Goal: Transaction & Acquisition: Obtain resource

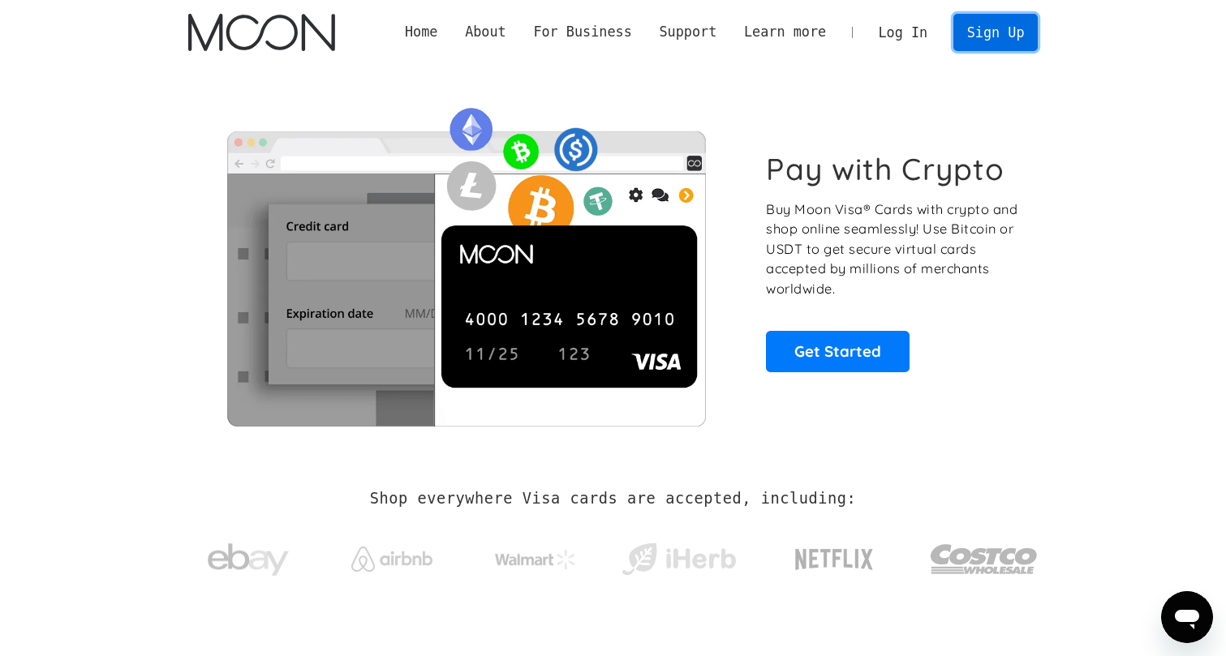
click at [999, 42] on link "Sign Up" at bounding box center [995, 32] width 84 height 37
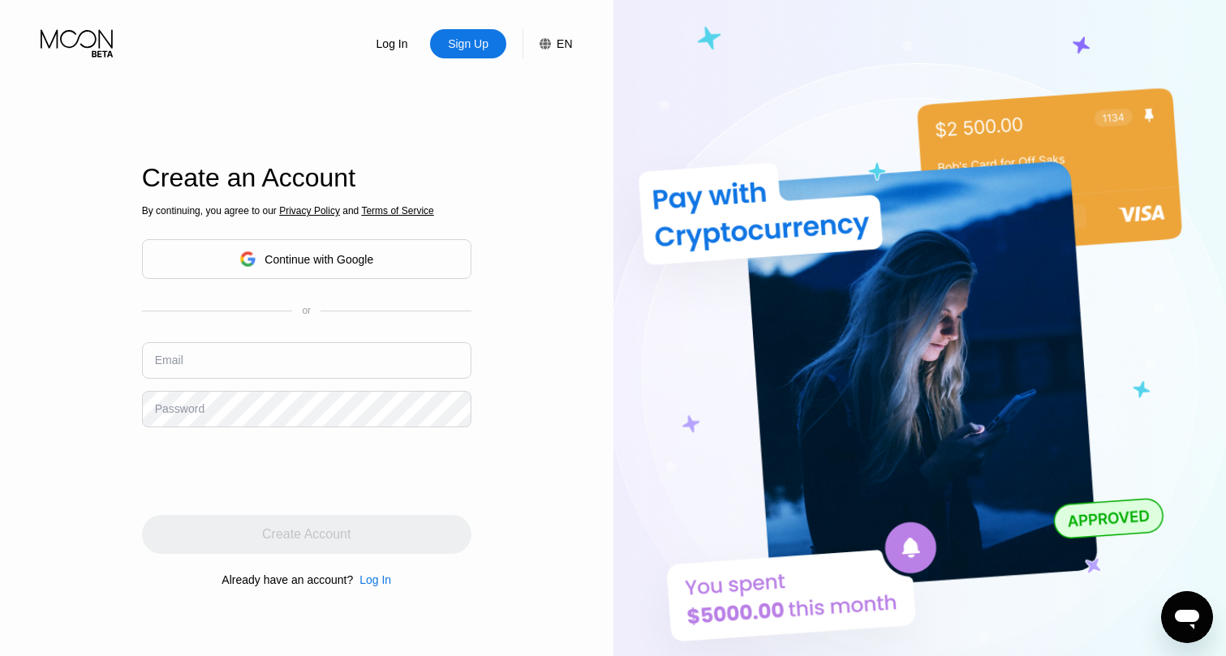
click at [387, 258] on div "Continue with Google" at bounding box center [306, 259] width 329 height 40
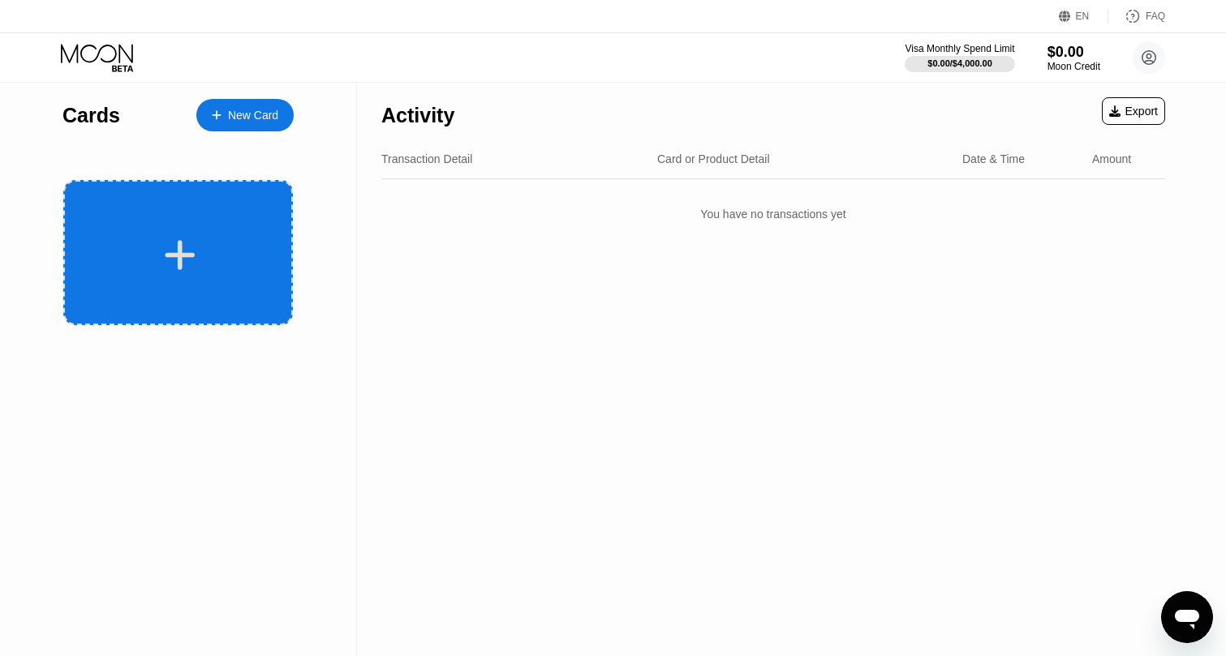
click at [108, 251] on div at bounding box center [180, 255] width 201 height 37
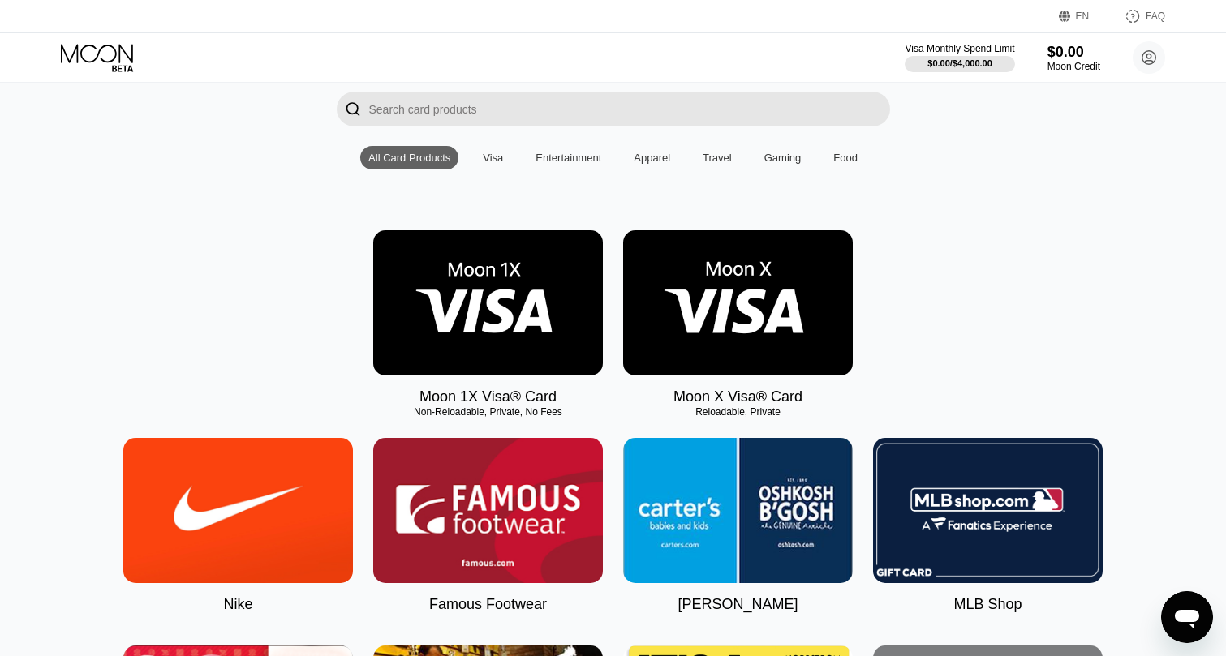
scroll to position [115, 0]
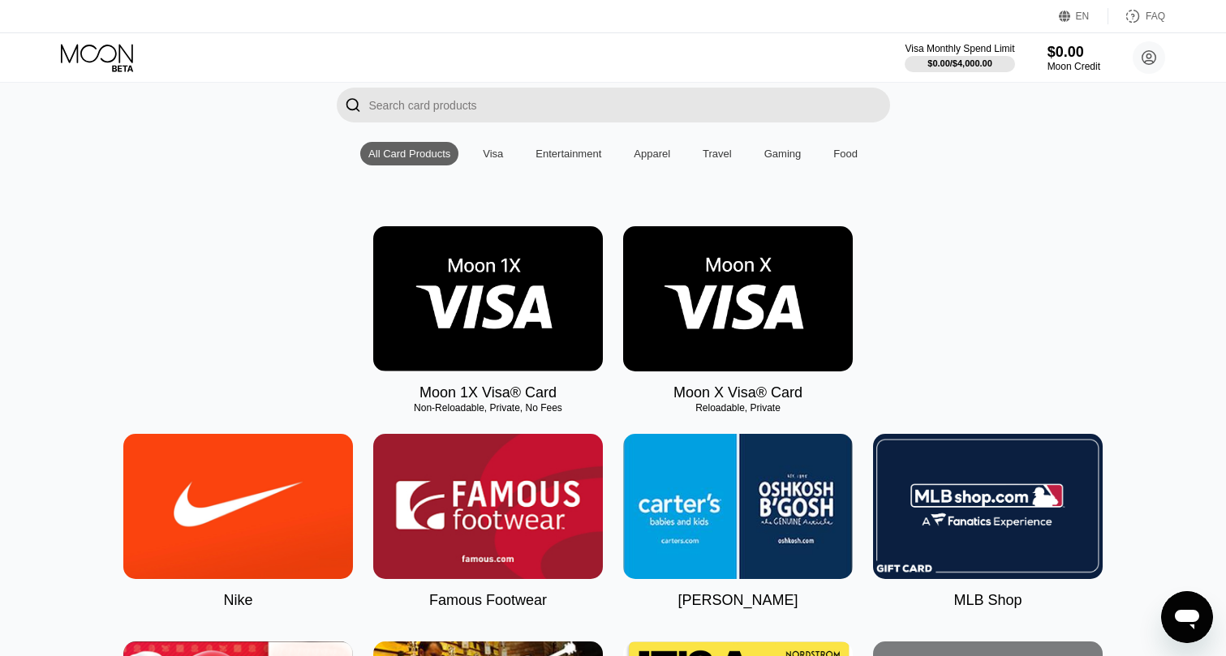
click at [713, 316] on img at bounding box center [738, 298] width 230 height 145
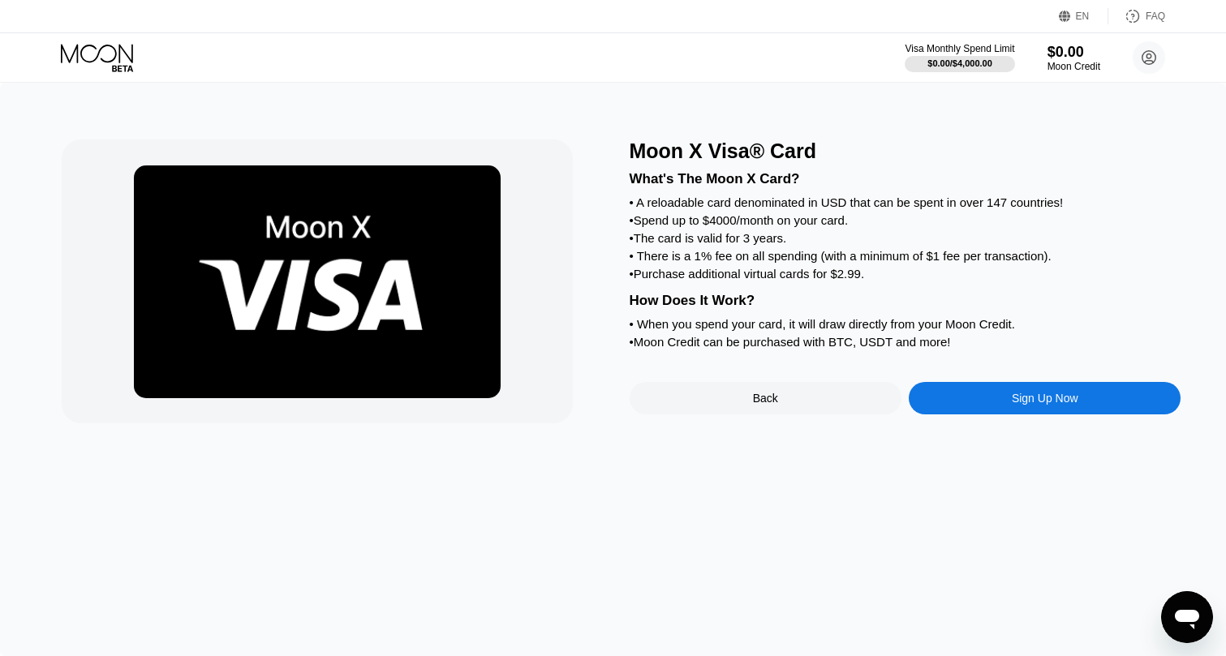
click at [1049, 402] on div "Sign Up Now" at bounding box center [1045, 398] width 67 height 13
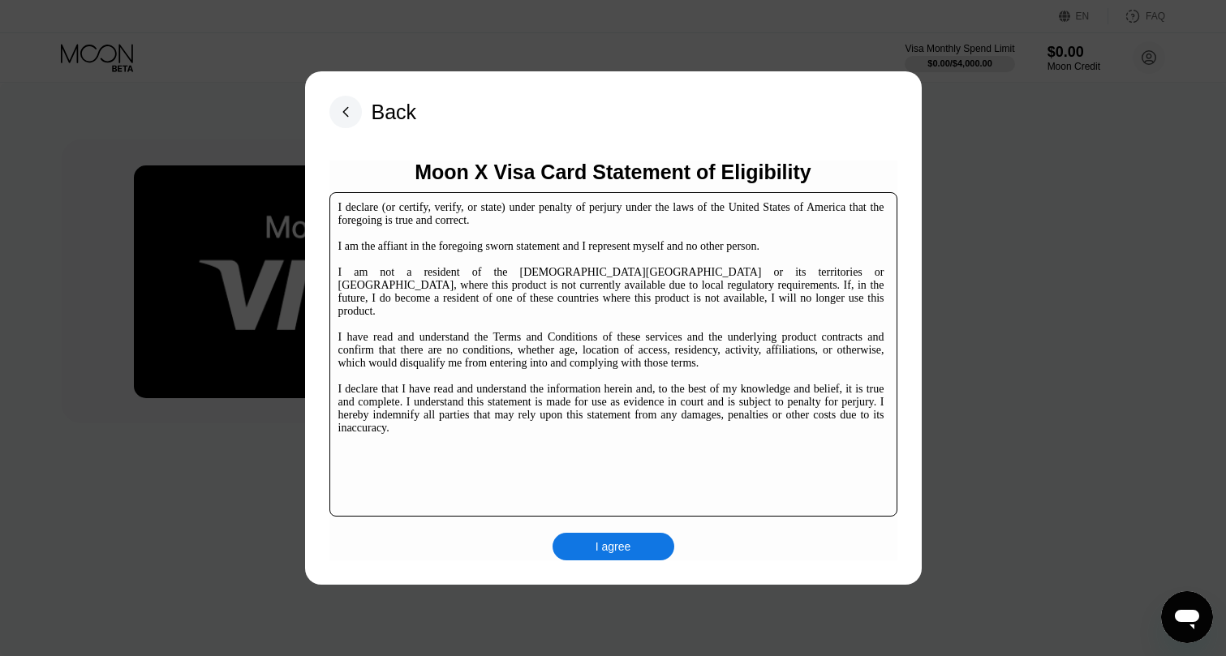
click at [583, 540] on div "I agree" at bounding box center [613, 547] width 122 height 28
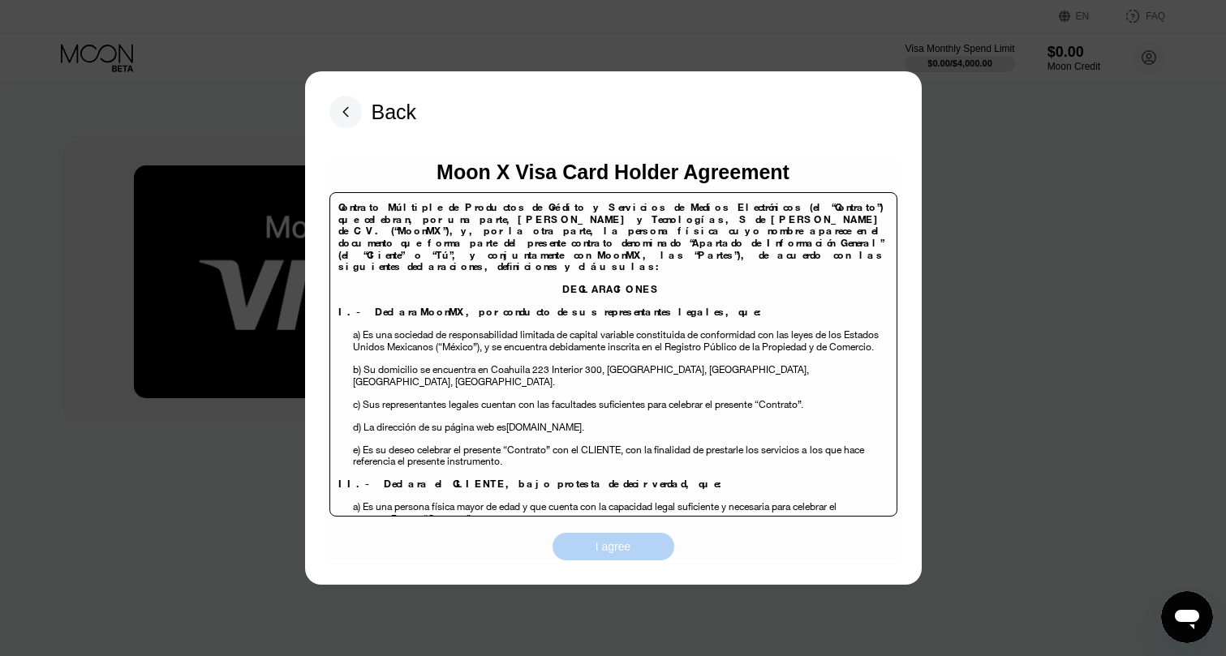
click at [583, 540] on div "I agree" at bounding box center [613, 547] width 122 height 28
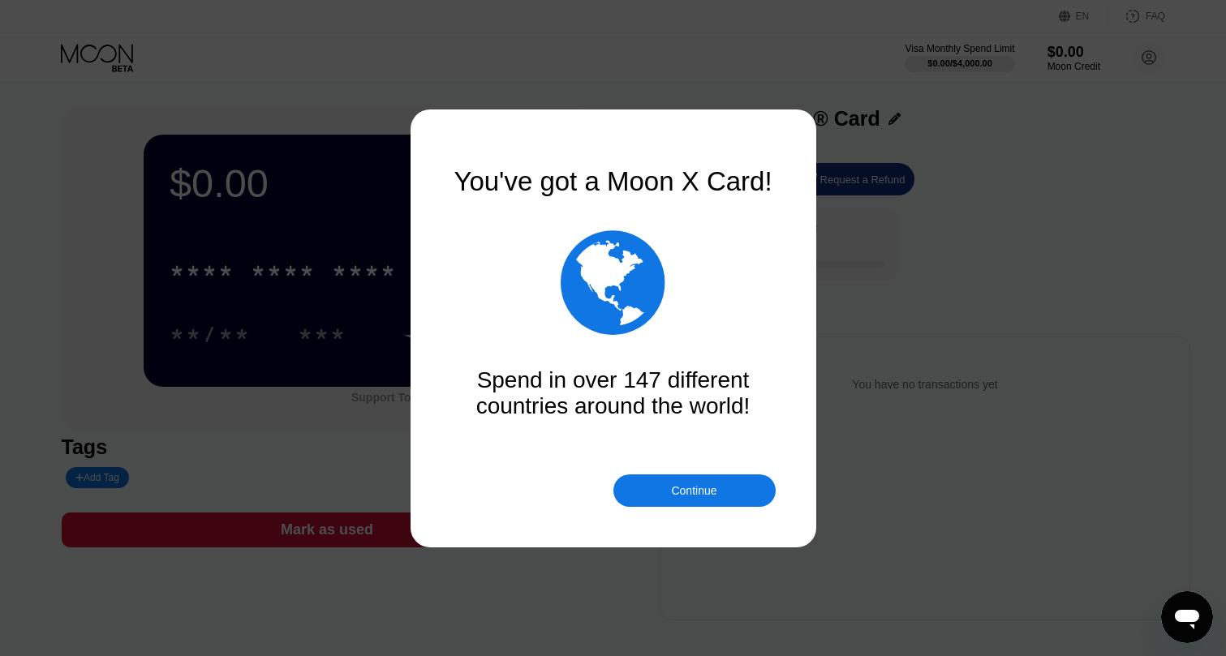
click at [677, 497] on div "Continue" at bounding box center [694, 491] width 162 height 32
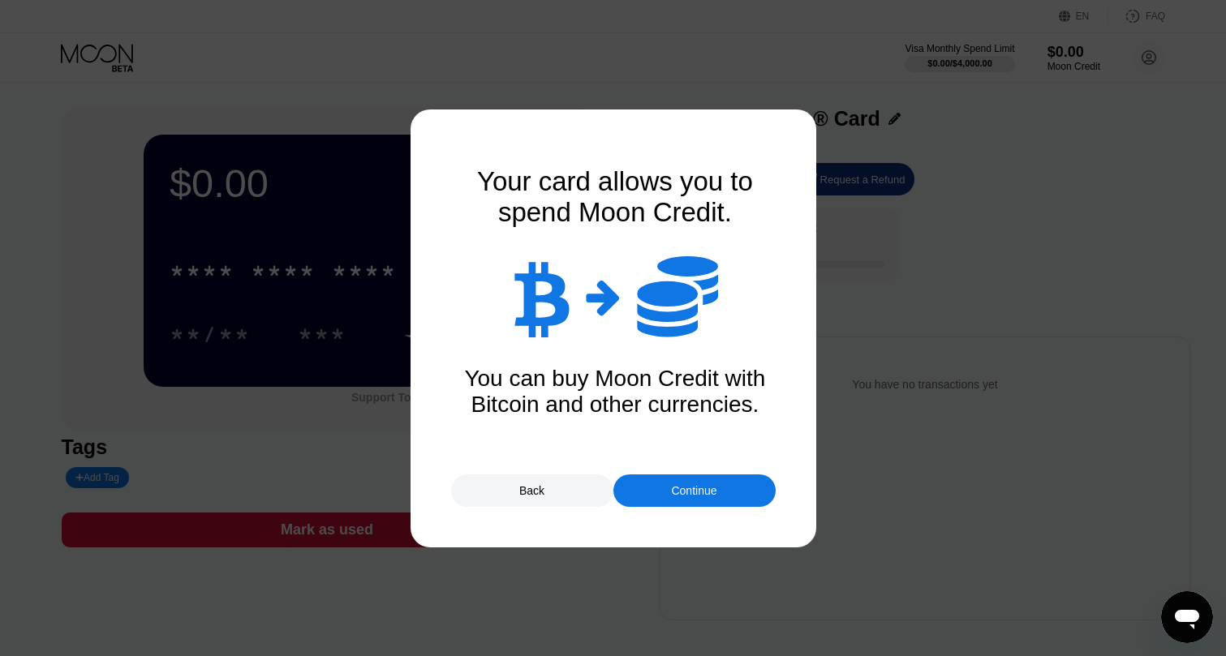
click at [677, 497] on div "Continue" at bounding box center [694, 491] width 162 height 32
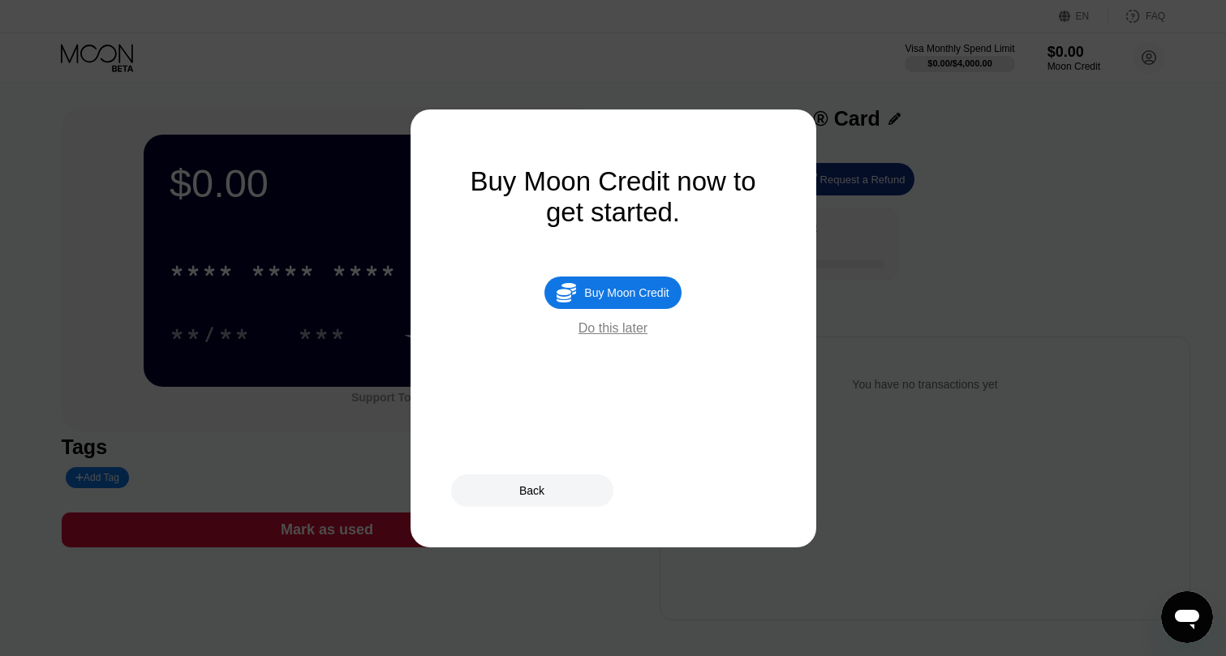
click at [643, 290] on div "Buy Moon Credit" at bounding box center [626, 292] width 84 height 13
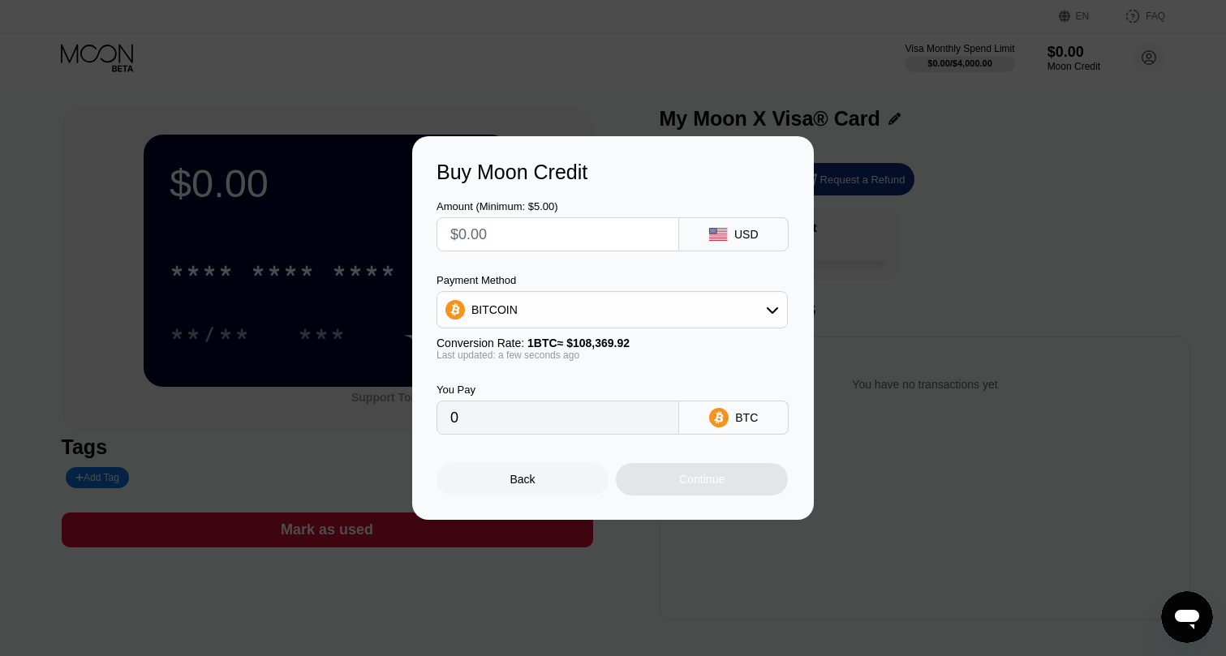
click at [732, 303] on div "BITCOIN" at bounding box center [612, 310] width 350 height 32
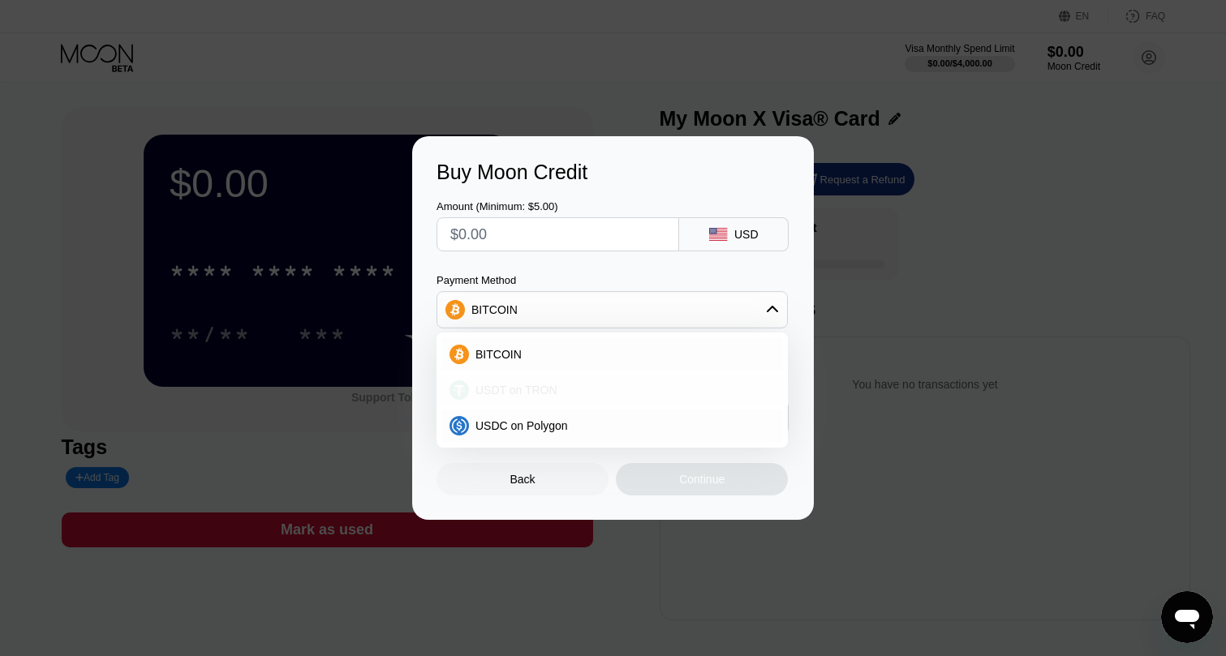
click at [651, 393] on div "USDT on TRON" at bounding box center [622, 390] width 306 height 13
type input "0.00"
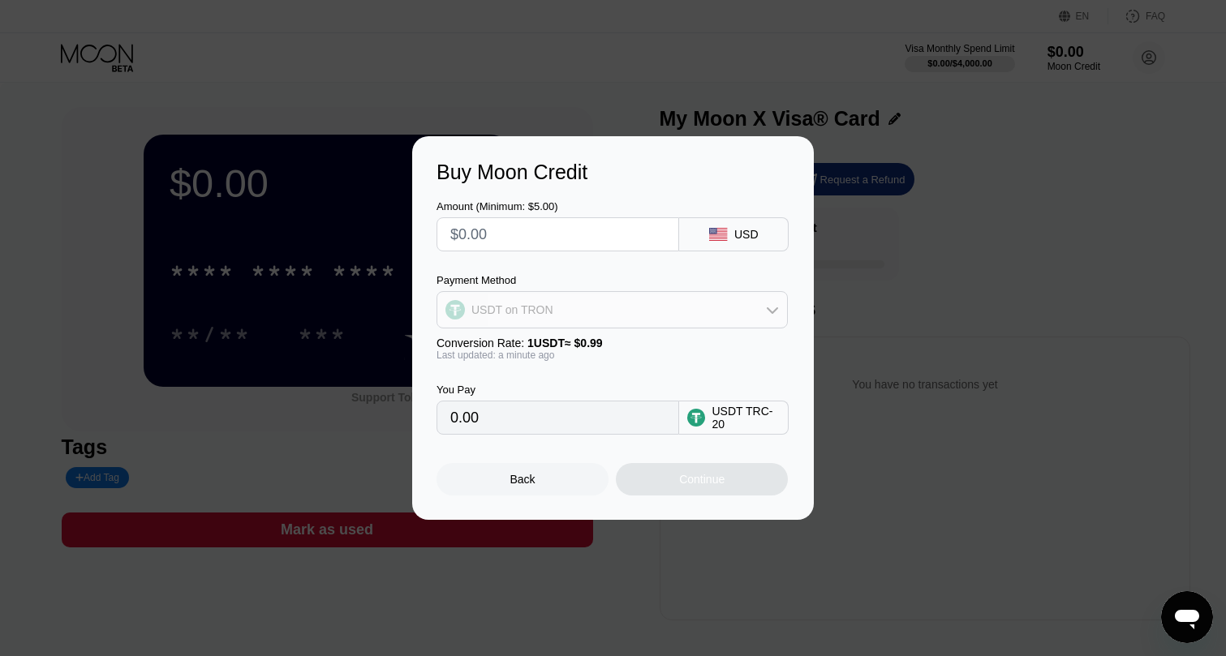
click at [552, 312] on div "USDT on TRON" at bounding box center [612, 310] width 350 height 32
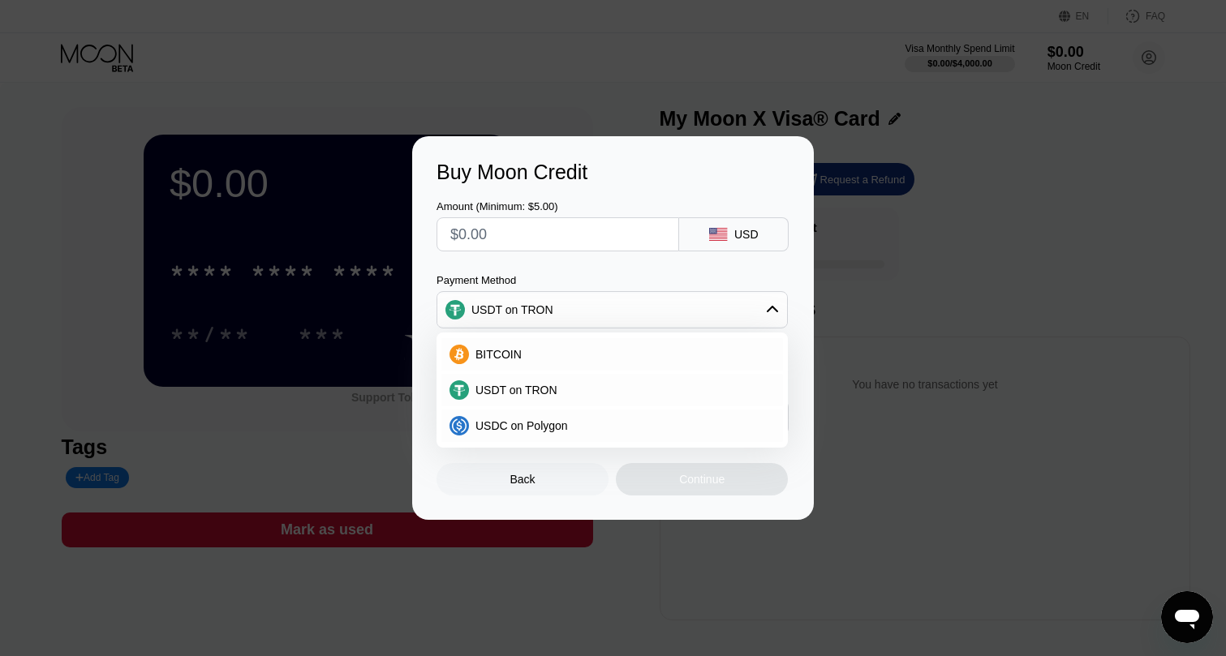
click at [594, 286] on div "Payment Method USDT on TRON BITCOIN USDT on TRON USDC on Polygon" at bounding box center [611, 301] width 351 height 54
click at [699, 244] on div "USD" at bounding box center [734, 234] width 110 height 34
click at [650, 312] on div "USDT on TRON" at bounding box center [612, 310] width 350 height 32
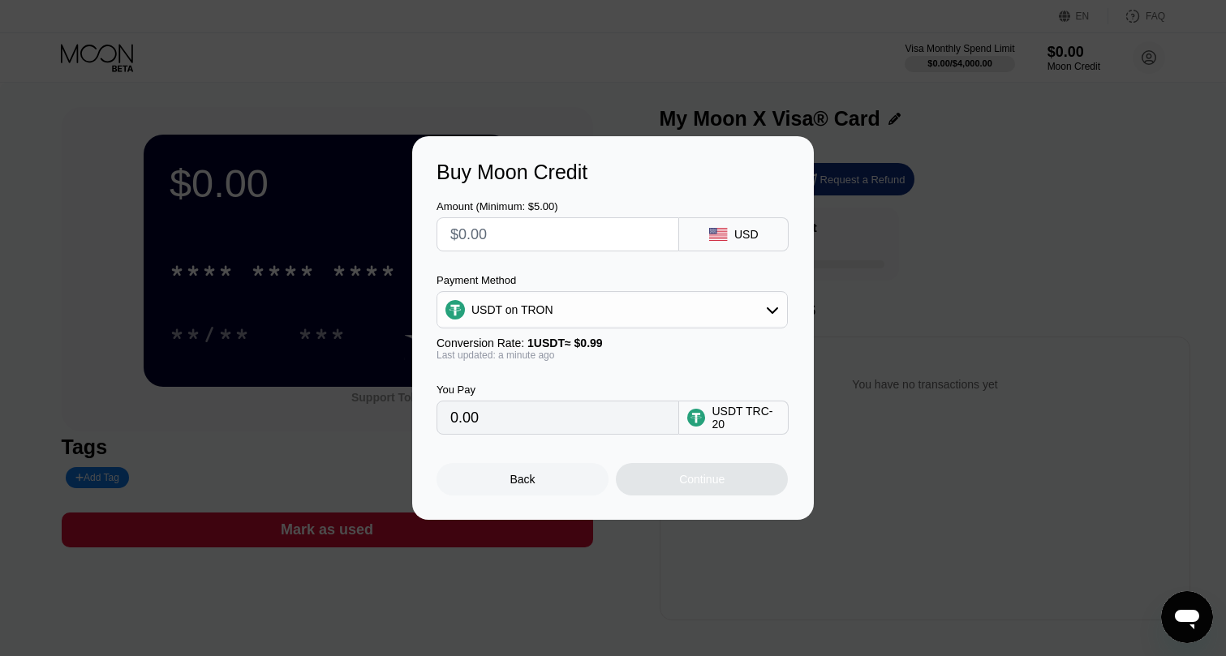
click at [537, 333] on div "Payment Method USDT on TRON Conversion Rate: 1 USDT ≈ $0.99 Last updated: a min…" at bounding box center [611, 317] width 351 height 87
click at [552, 309] on div "USDT on TRON" at bounding box center [612, 310] width 350 height 32
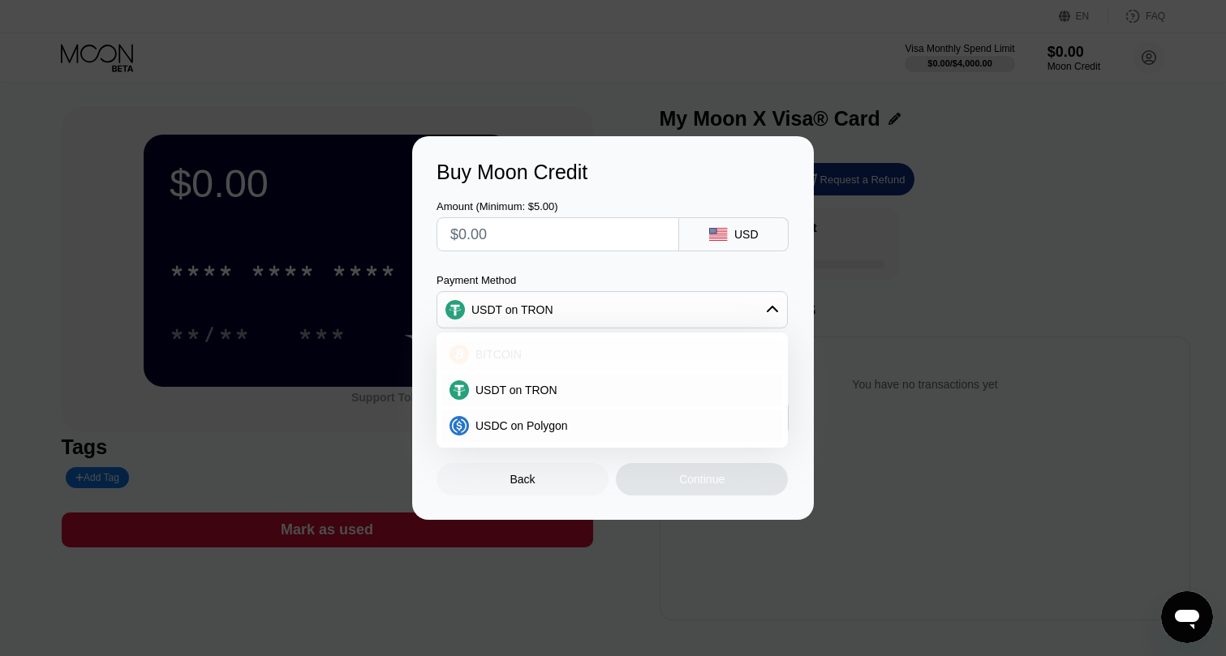
click at [522, 355] on div "BITCOIN" at bounding box center [622, 354] width 306 height 13
type input "0"
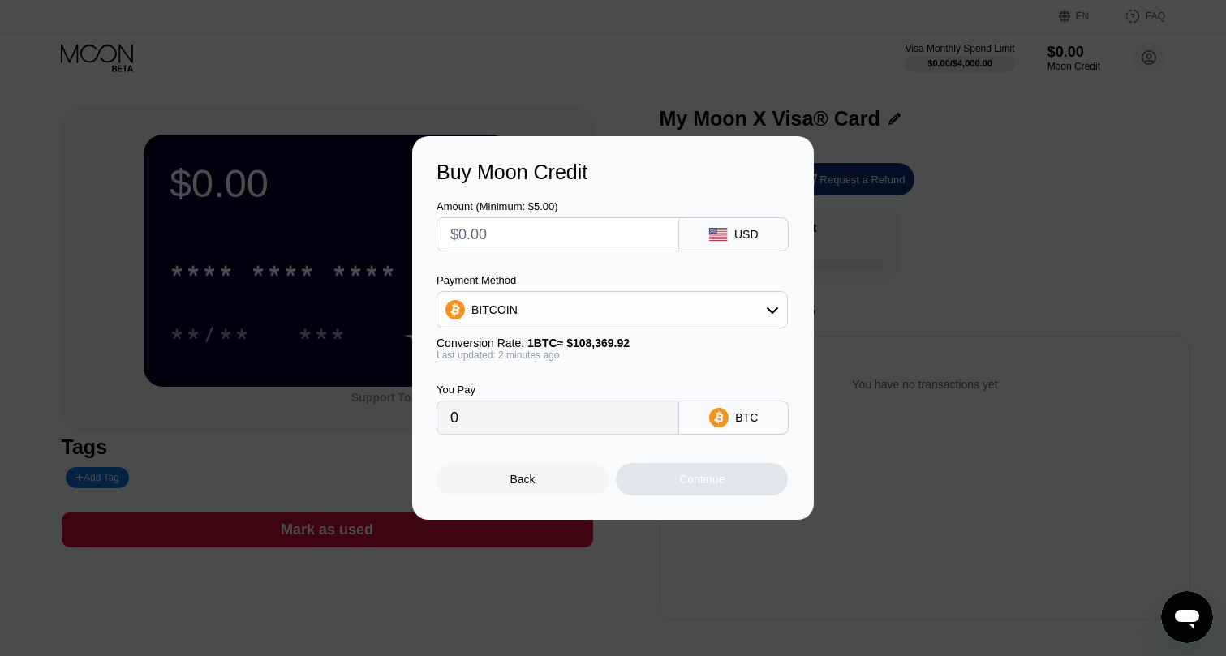
click at [507, 416] on input "0" at bounding box center [557, 418] width 215 height 32
click at [522, 211] on div "Amount (Minimum: $5.00)" at bounding box center [557, 206] width 243 height 12
click at [511, 226] on input "text" at bounding box center [557, 234] width 215 height 32
type input "$7"
type input "0.00006460"
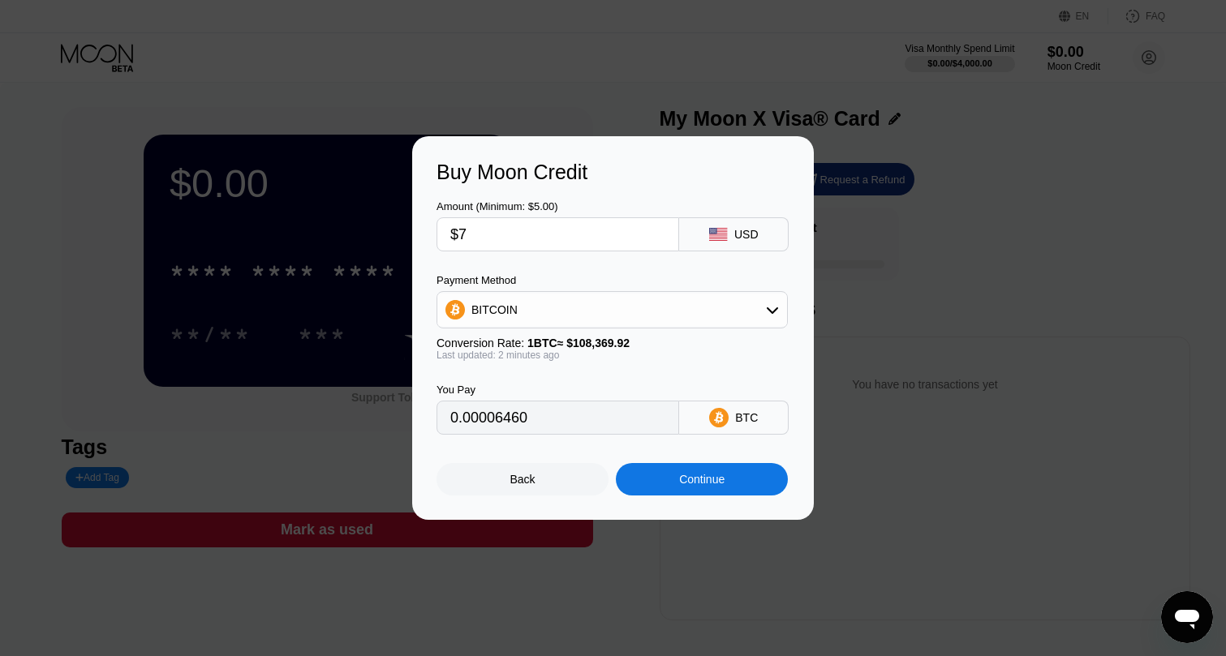
type input "$70"
type input "0.00064594"
type input "$7"
type input "0.00006460"
type input "$75"
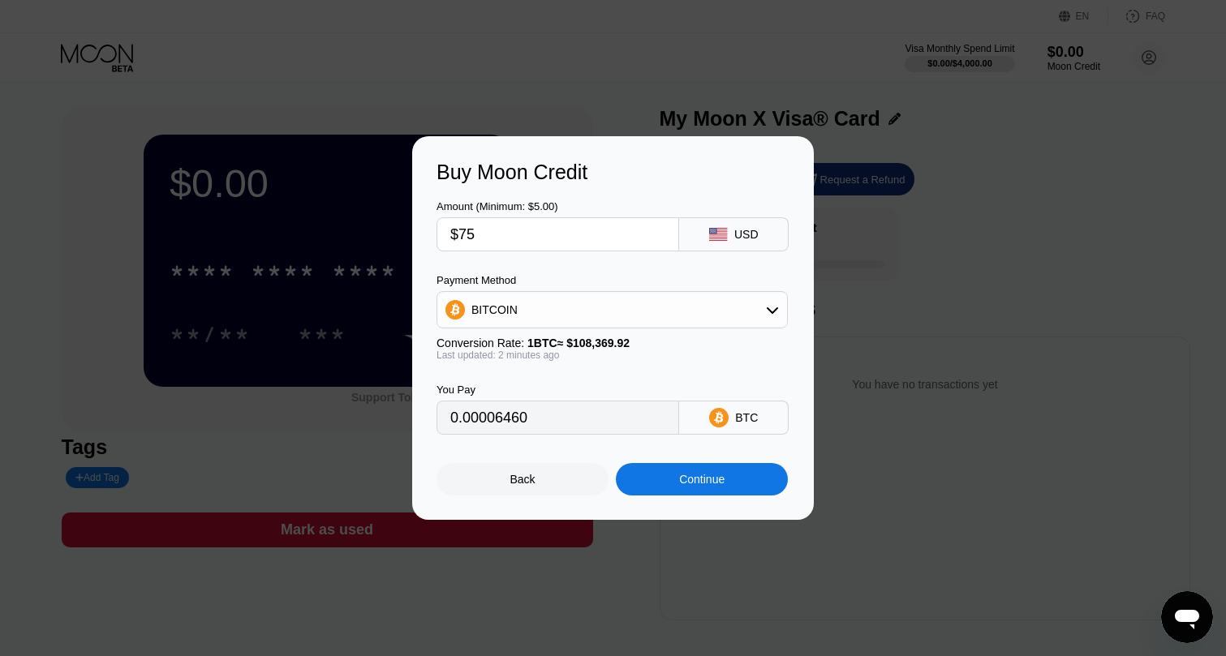
type input "0.00069208"
type input "$75"
click at [677, 475] on div "Continue" at bounding box center [702, 479] width 172 height 32
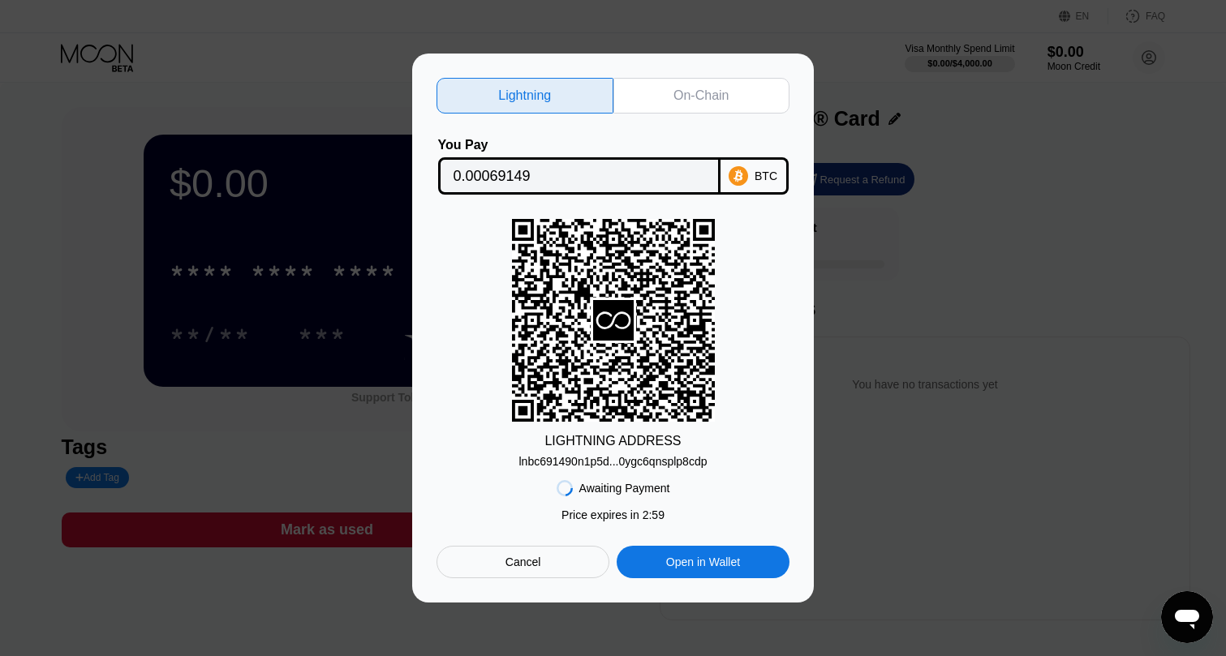
click at [666, 465] on div "lnbc691490n1p5d...0ygc6qnsplp8cdp" at bounding box center [613, 461] width 188 height 13
click at [718, 92] on div "On-Chain" at bounding box center [700, 96] width 55 height 16
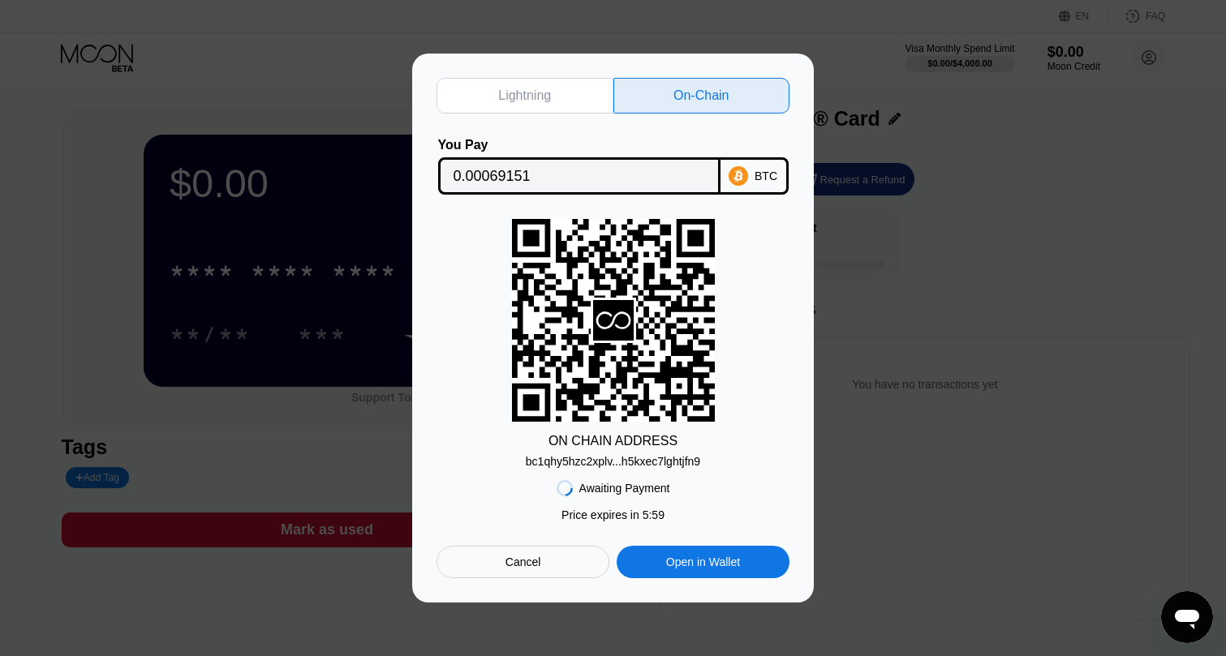
click at [647, 464] on div "bc1qhy5hzc2xplv...h5kxec7lghtjfn9" at bounding box center [613, 461] width 174 height 13
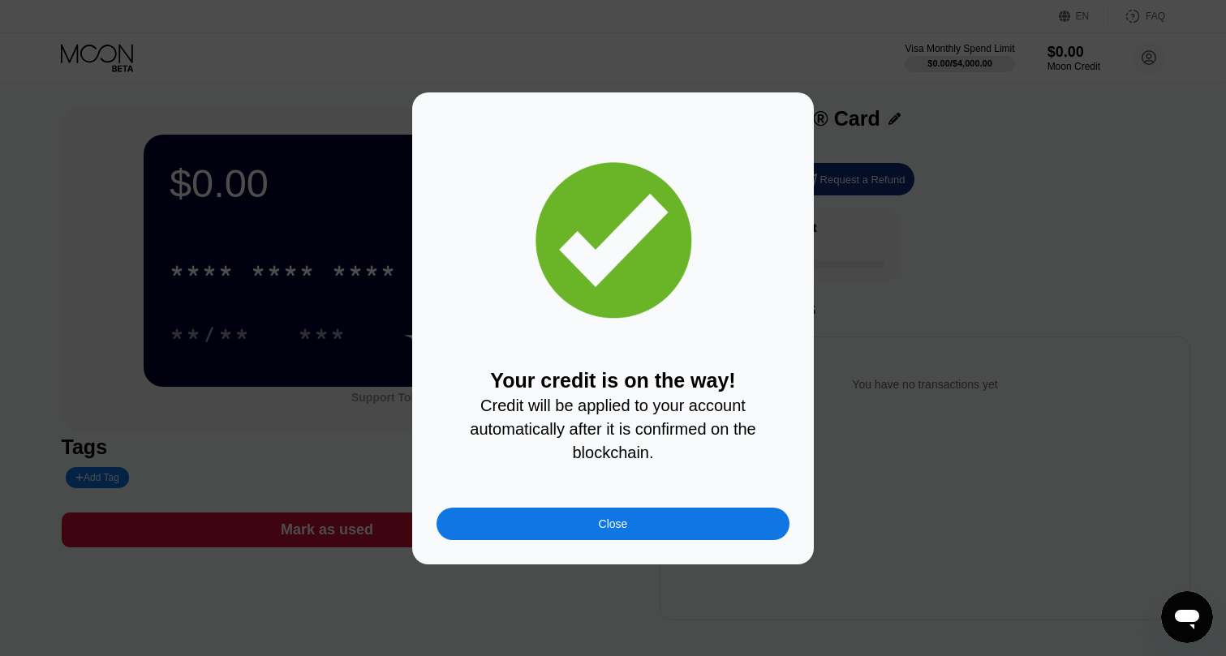
click at [567, 510] on div "Close" at bounding box center [612, 524] width 353 height 32
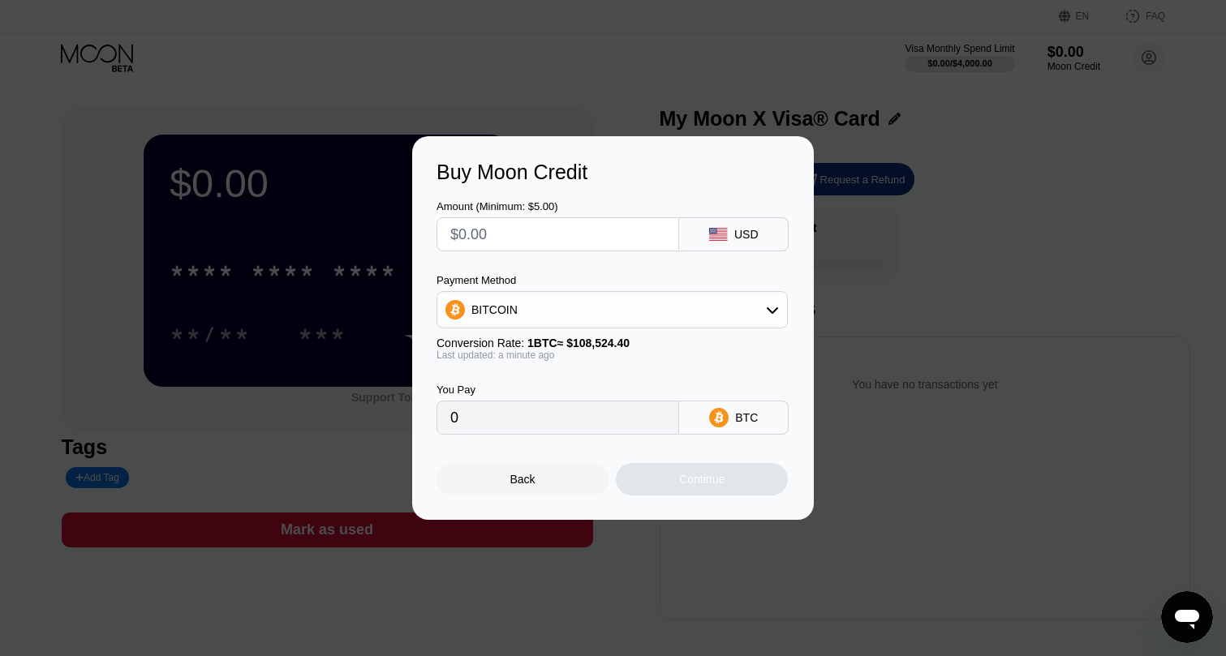
click at [570, 480] on div "Back" at bounding box center [522, 479] width 172 height 32
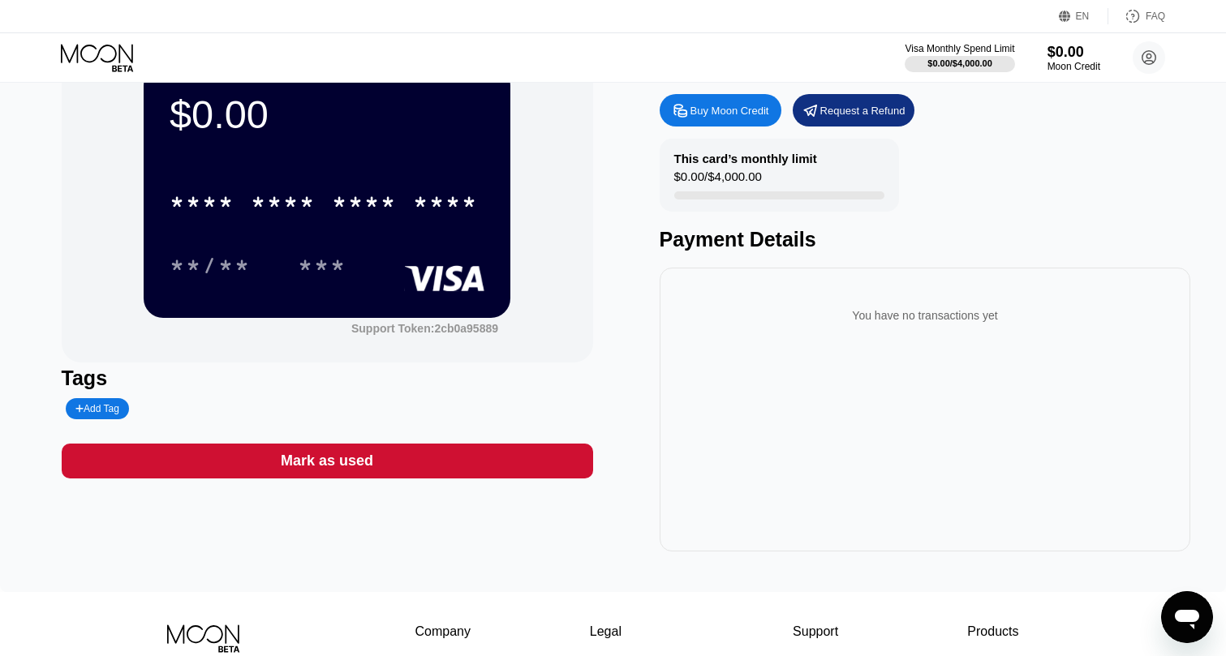
scroll to position [41, 0]
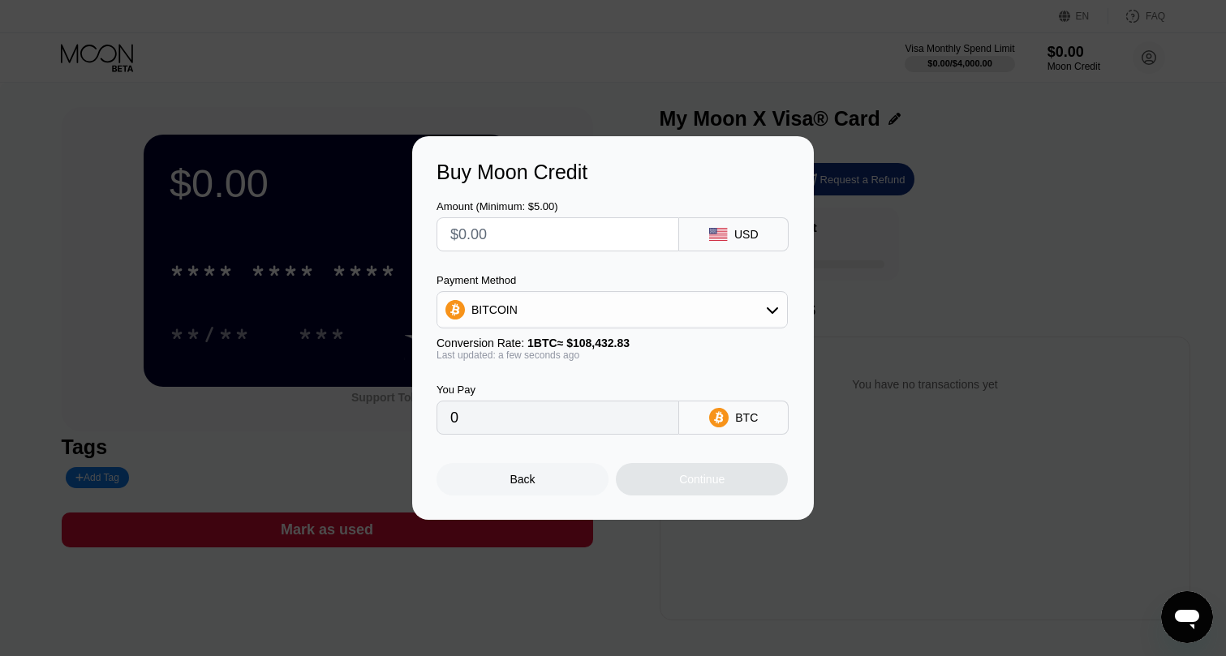
click at [531, 486] on div "Back" at bounding box center [522, 479] width 25 height 13
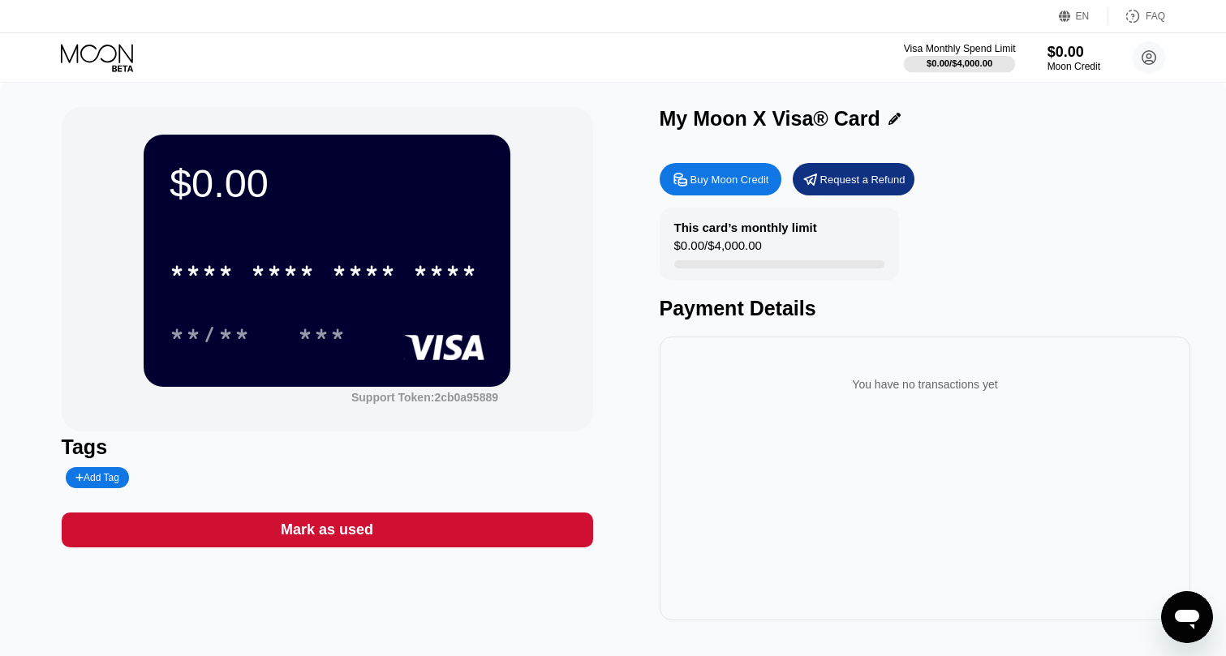
click at [953, 54] on div "Visa Monthly Spend Limit $0.00 / $4,000.00" at bounding box center [960, 57] width 112 height 29
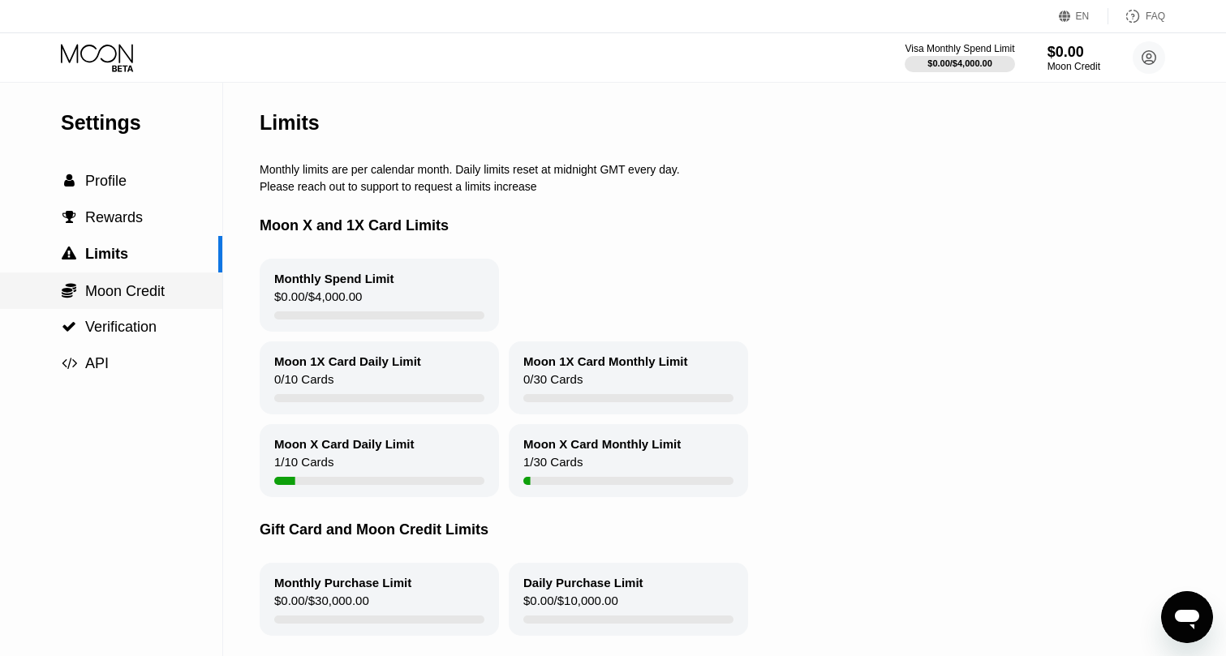
click at [99, 289] on span "Moon Credit" at bounding box center [125, 291] width 80 height 16
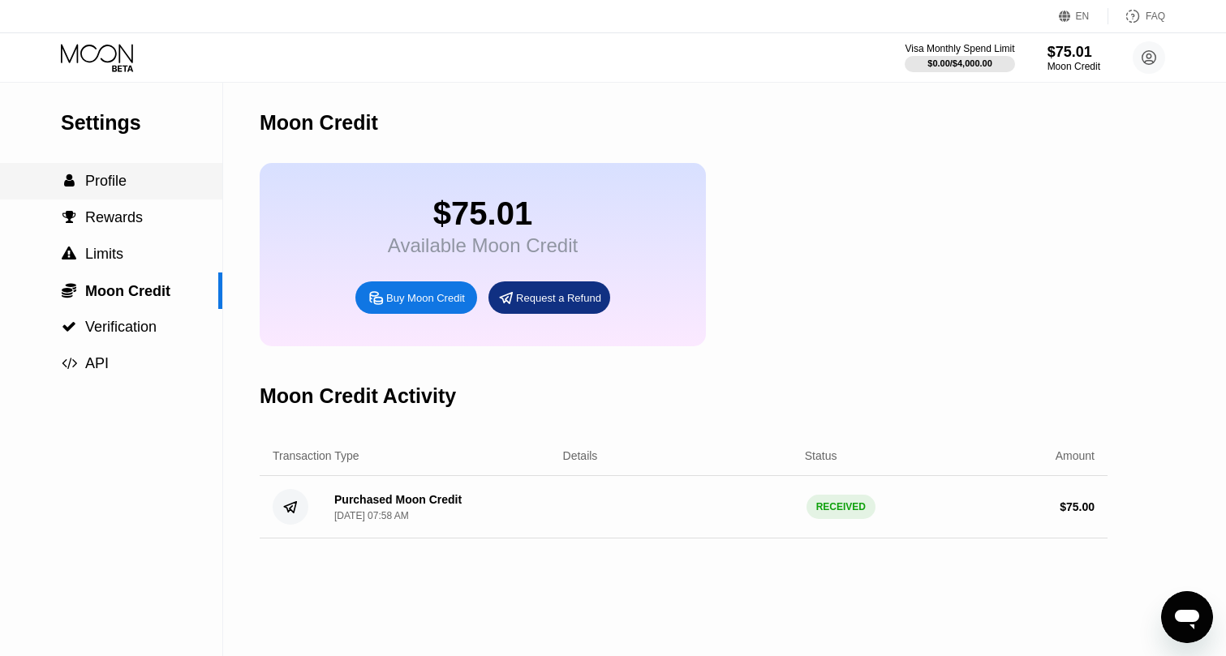
click at [121, 177] on span "Profile" at bounding box center [105, 181] width 41 height 16
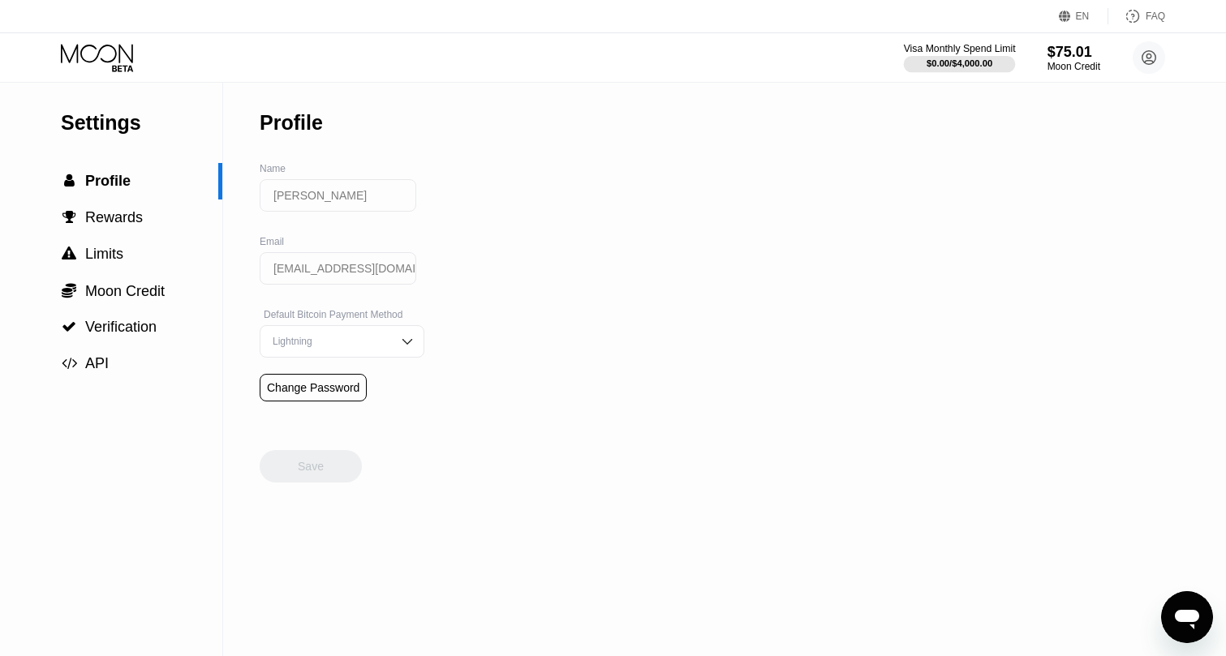
click at [951, 55] on div "$0.00 / $4,000.00" at bounding box center [960, 63] width 112 height 18
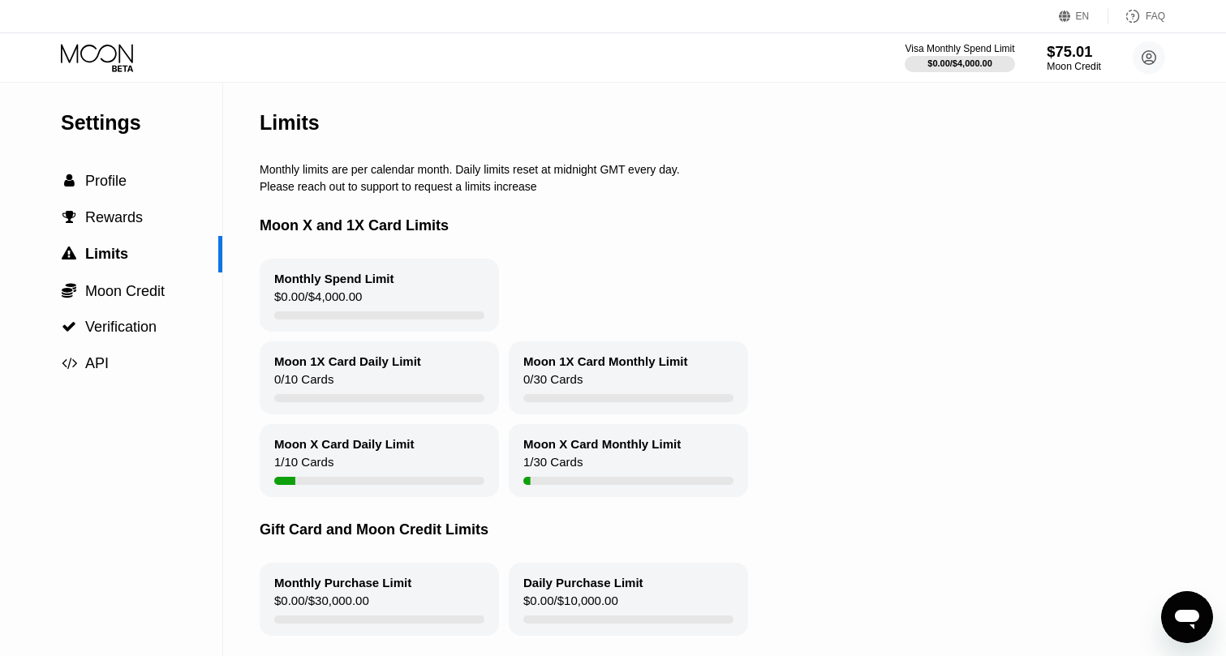
click at [1076, 49] on div "$75.01" at bounding box center [1074, 51] width 54 height 17
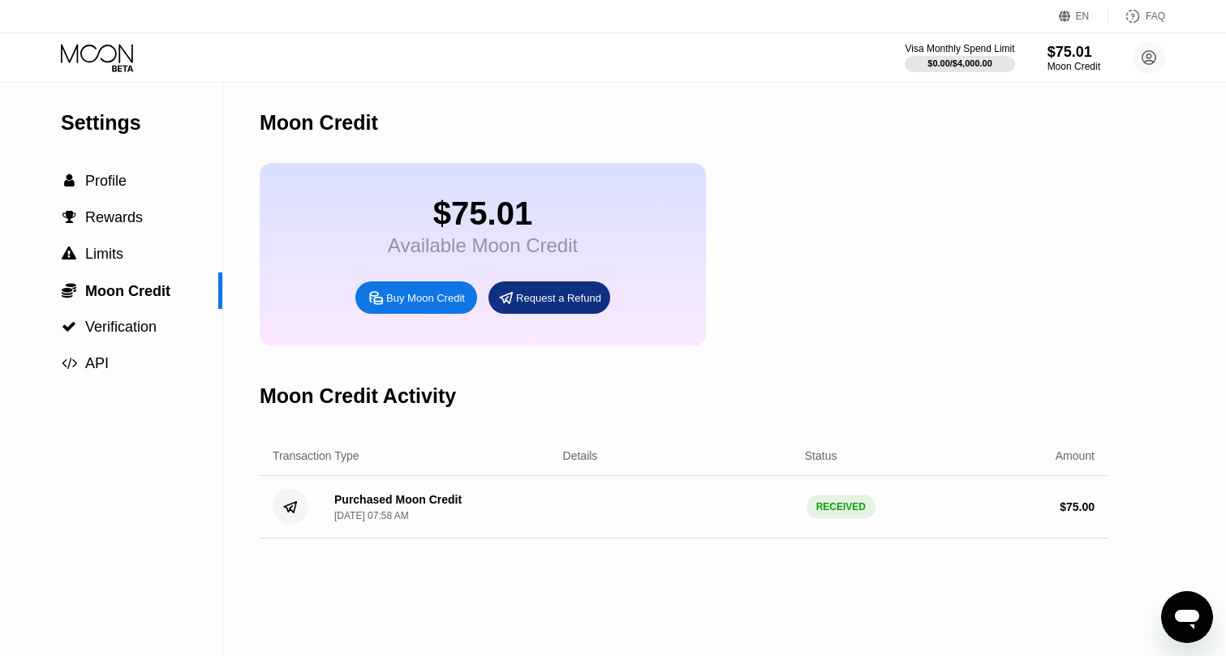
click at [508, 260] on div "$75.01 Available Moon Credit Buy Moon Credit Request a Refund" at bounding box center [483, 254] width 446 height 183
click at [479, 232] on div "$75.01" at bounding box center [483, 214] width 190 height 37
click at [124, 55] on icon at bounding box center [98, 58] width 75 height 28
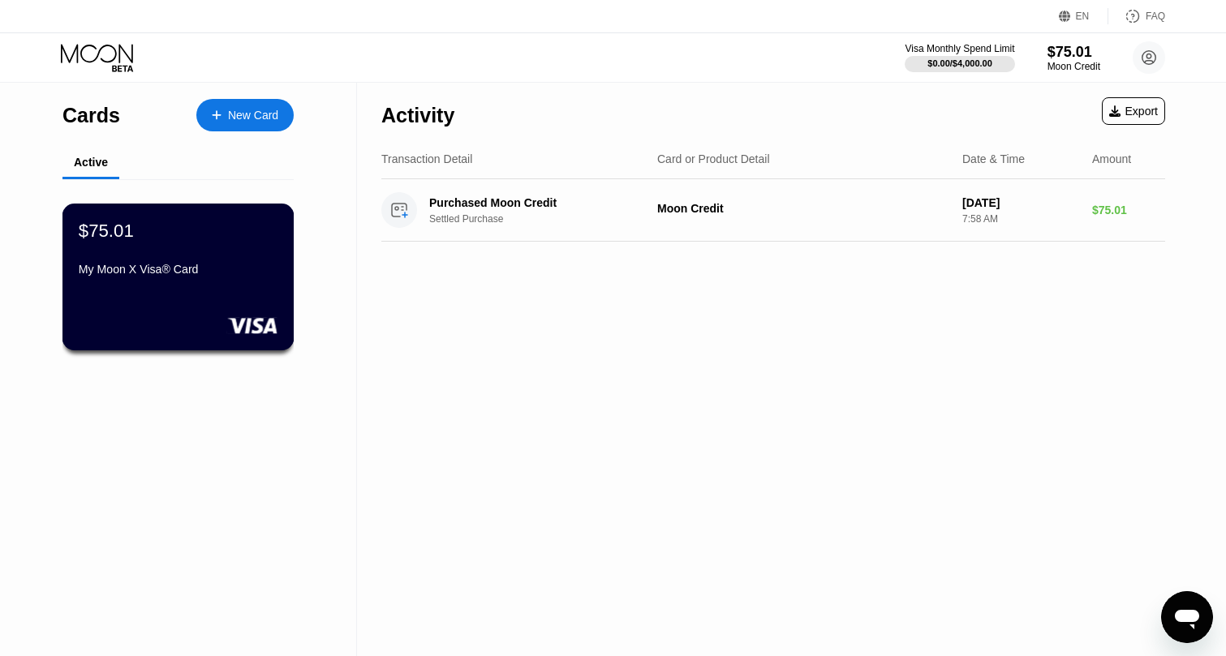
click at [154, 312] on div "$75.01 My Moon X Visa® Card" at bounding box center [178, 277] width 232 height 147
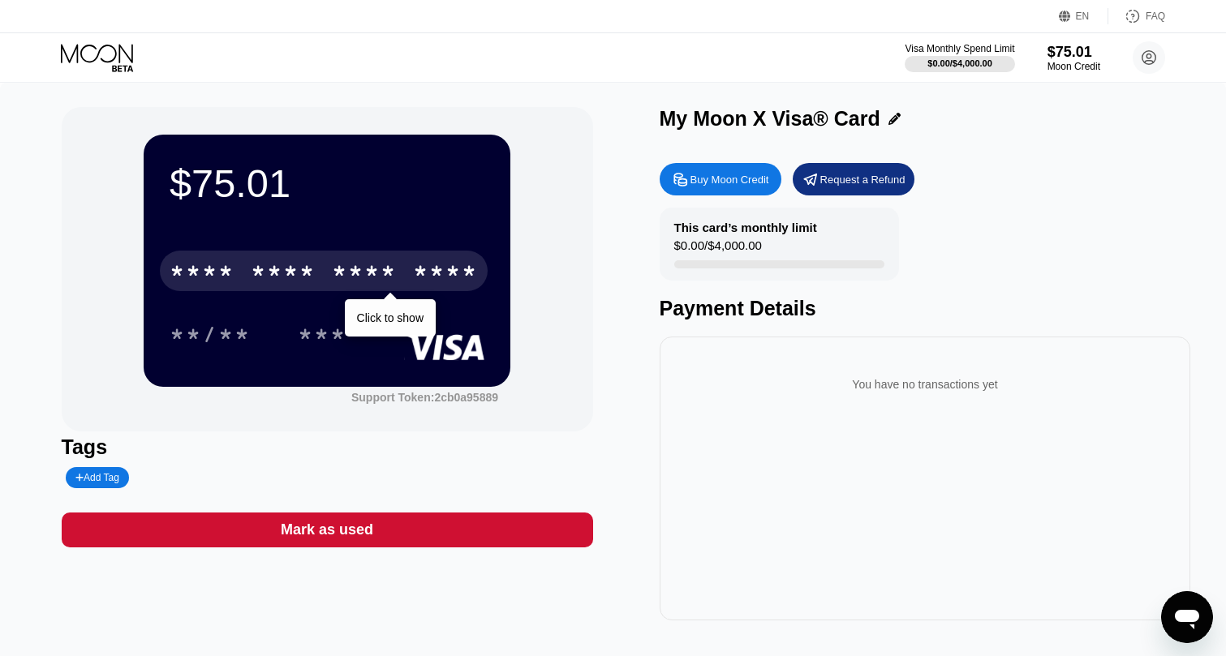
click at [346, 281] on div "* * * *" at bounding box center [364, 273] width 65 height 26
click at [350, 267] on div "* * * *" at bounding box center [364, 273] width 65 height 26
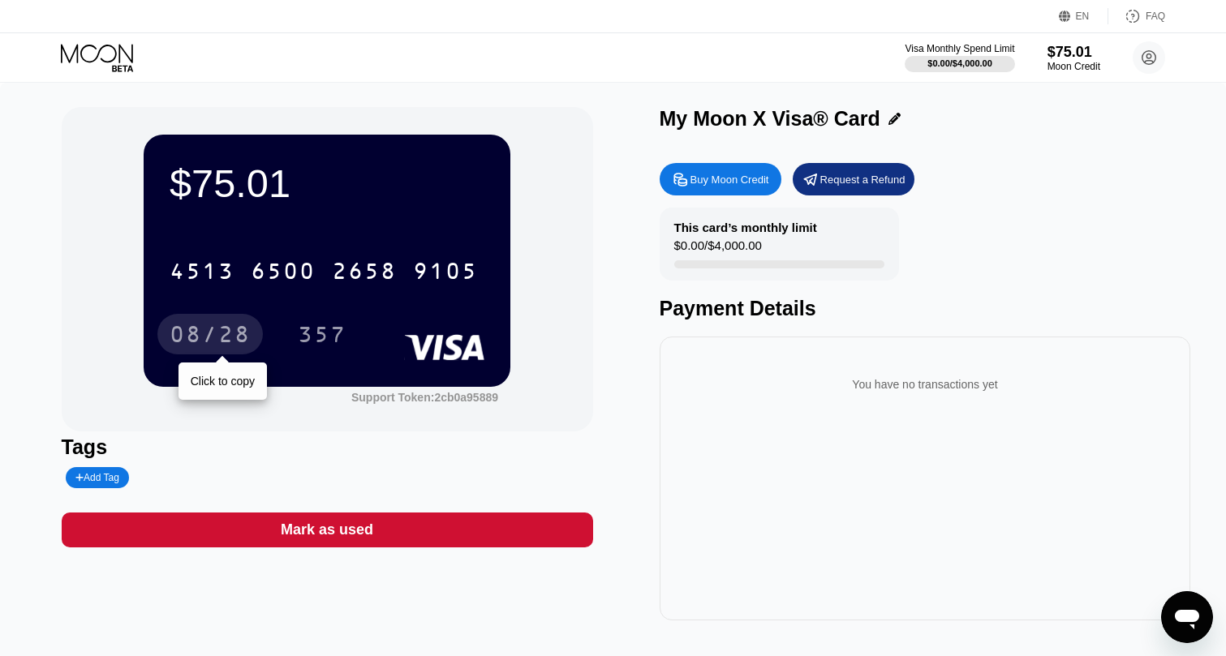
click at [218, 320] on div "08/28" at bounding box center [209, 334] width 105 height 41
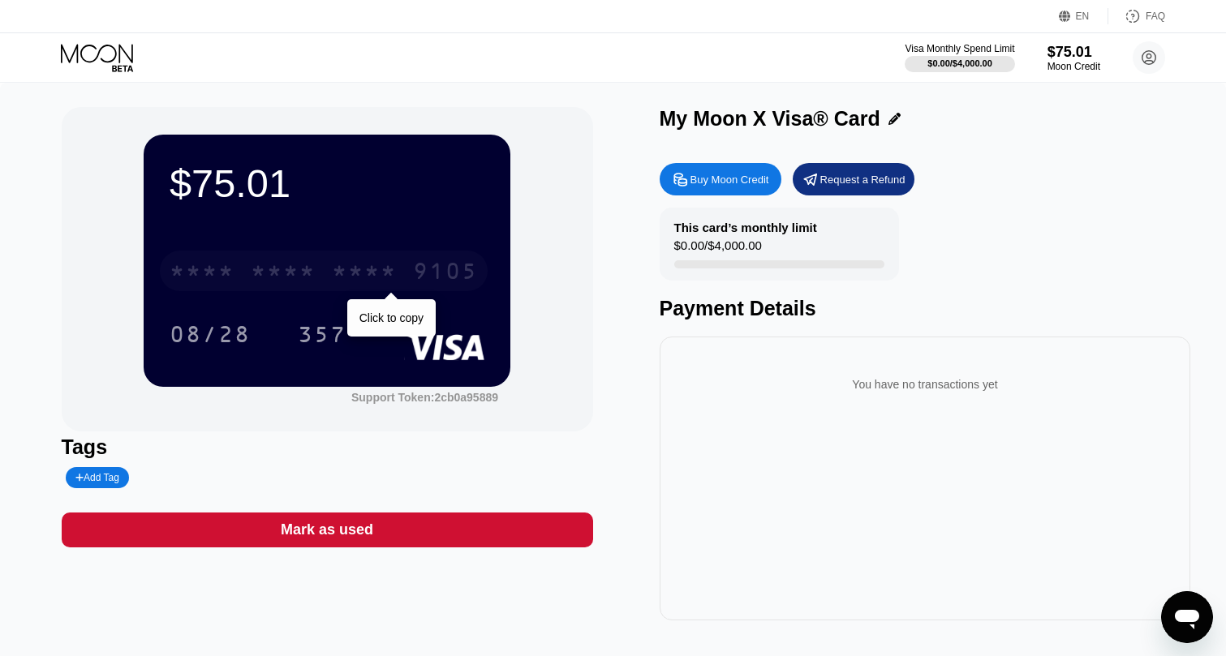
click at [372, 258] on div "* * * * * * * * * * * * 9105" at bounding box center [324, 271] width 328 height 41
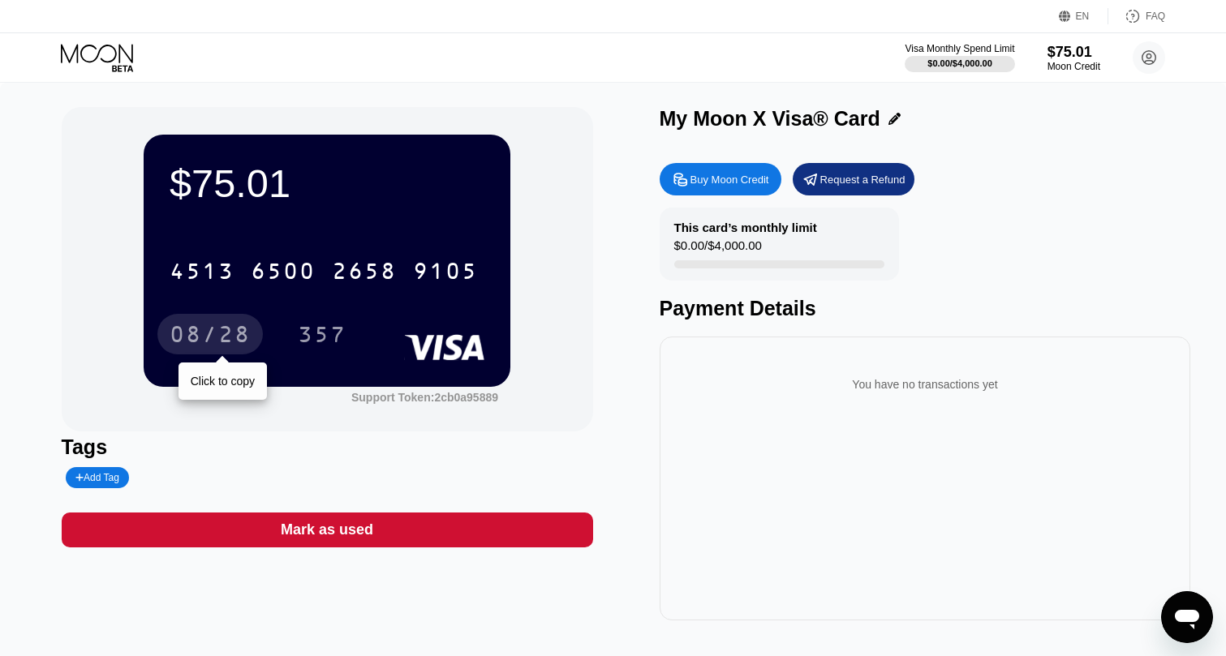
click at [218, 337] on div "08/28" at bounding box center [210, 337] width 81 height 26
